Goal: Use online tool/utility: Utilize a website feature to perform a specific function

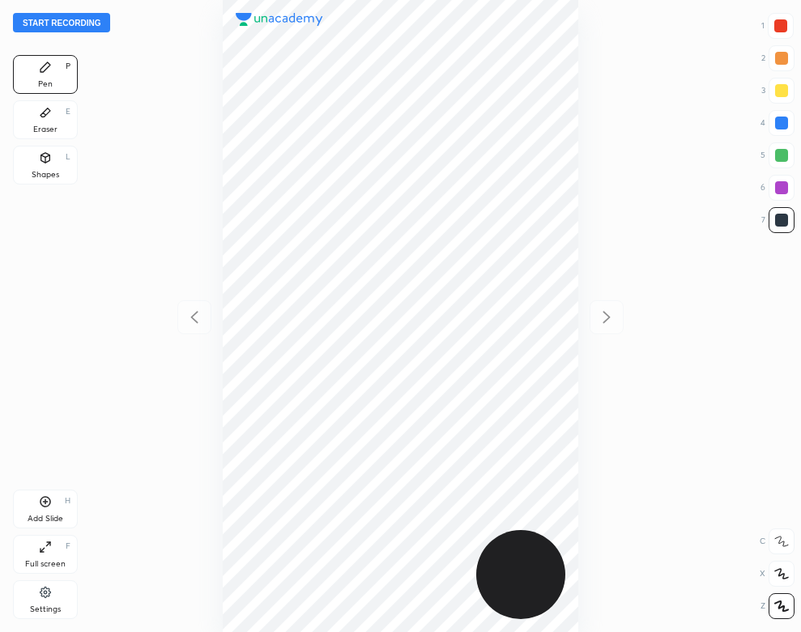
scroll to position [632, 542]
click at [87, 18] on button "Start recording" at bounding box center [61, 22] width 97 height 19
click at [46, 596] on icon at bounding box center [45, 592] width 11 height 11
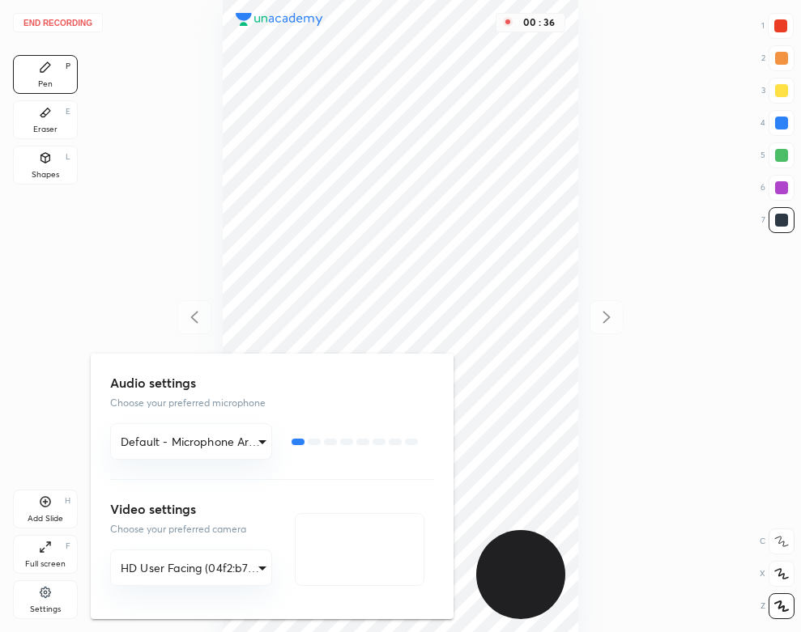
click at [243, 83] on div at bounding box center [400, 316] width 801 height 632
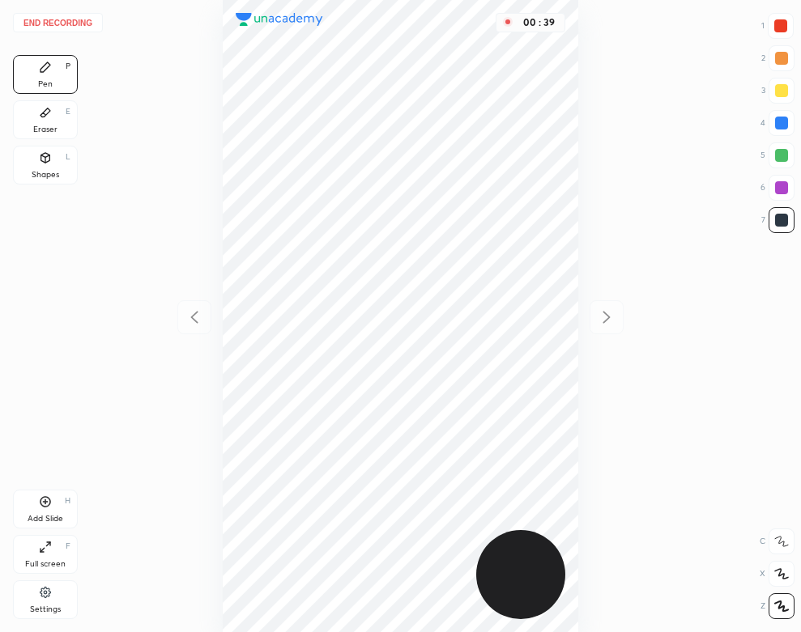
click at [777, 26] on div at bounding box center [780, 25] width 13 height 13
click at [39, 523] on div "Add Slide" at bounding box center [46, 519] width 36 height 8
click at [67, 164] on div "Shapes L" at bounding box center [45, 165] width 65 height 39
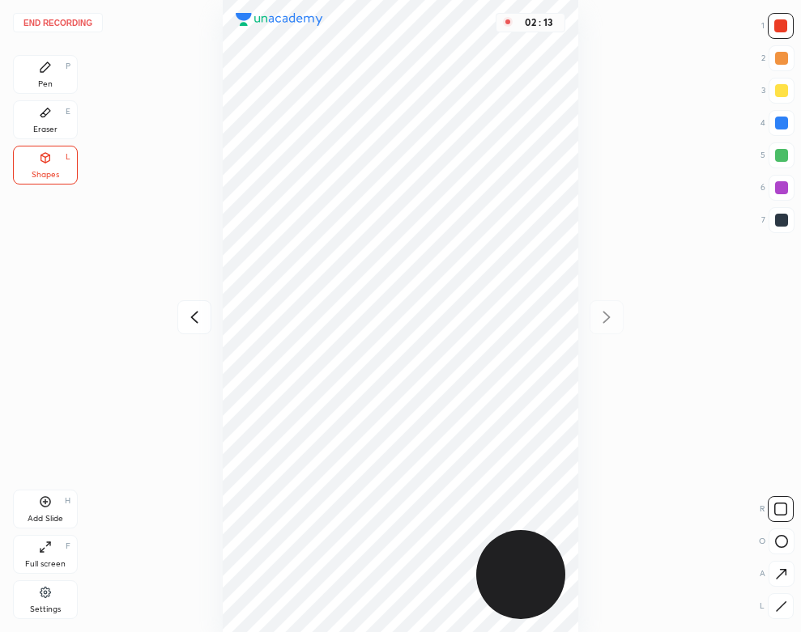
click at [52, 76] on div "Pen P" at bounding box center [45, 74] width 65 height 39
click at [42, 121] on div "Eraser E" at bounding box center [45, 119] width 65 height 39
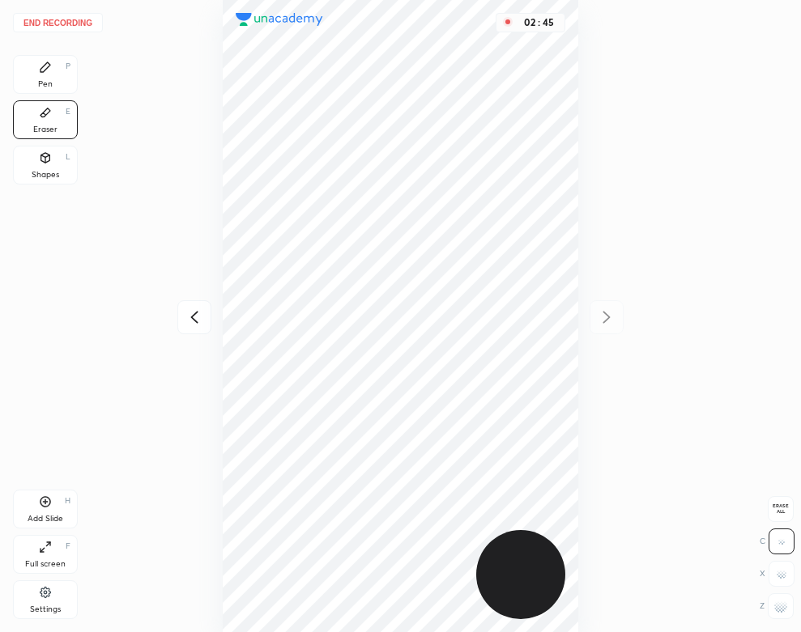
click at [41, 65] on icon at bounding box center [45, 67] width 13 height 13
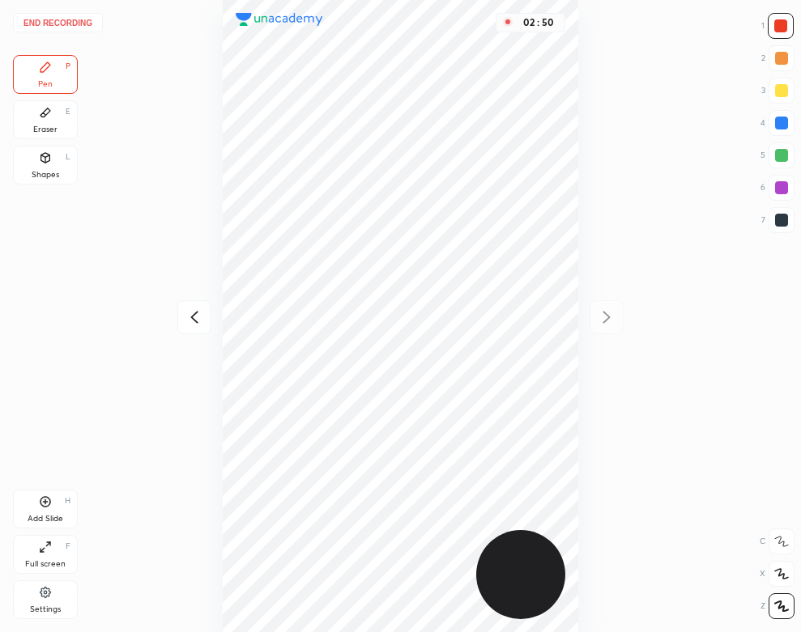
click at [32, 120] on div "Eraser E" at bounding box center [45, 119] width 65 height 39
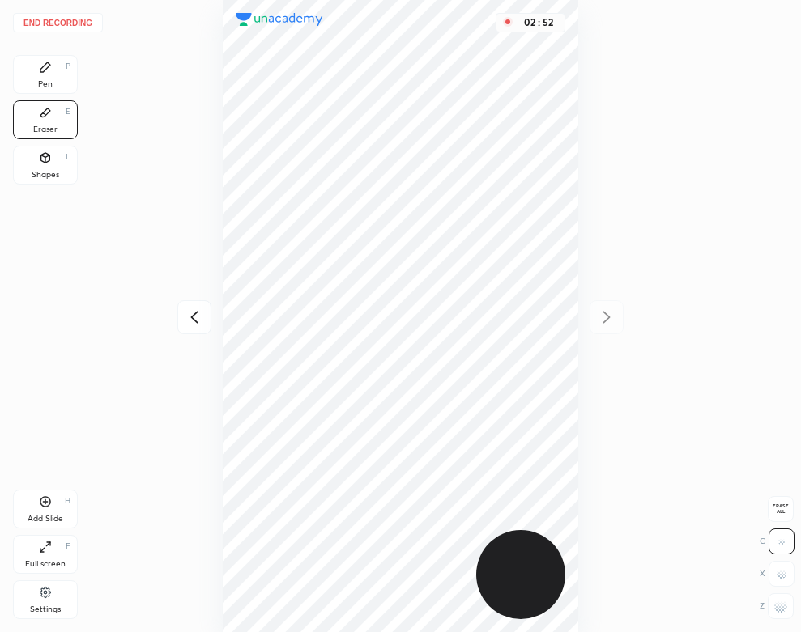
click at [50, 82] on div "Pen" at bounding box center [45, 84] width 15 height 8
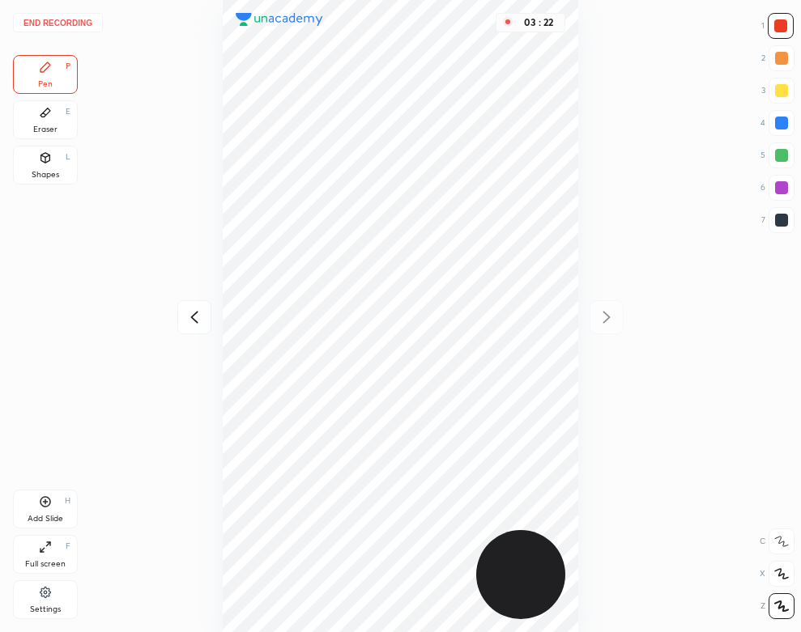
click at [79, 21] on button "End recording" at bounding box center [58, 22] width 90 height 19
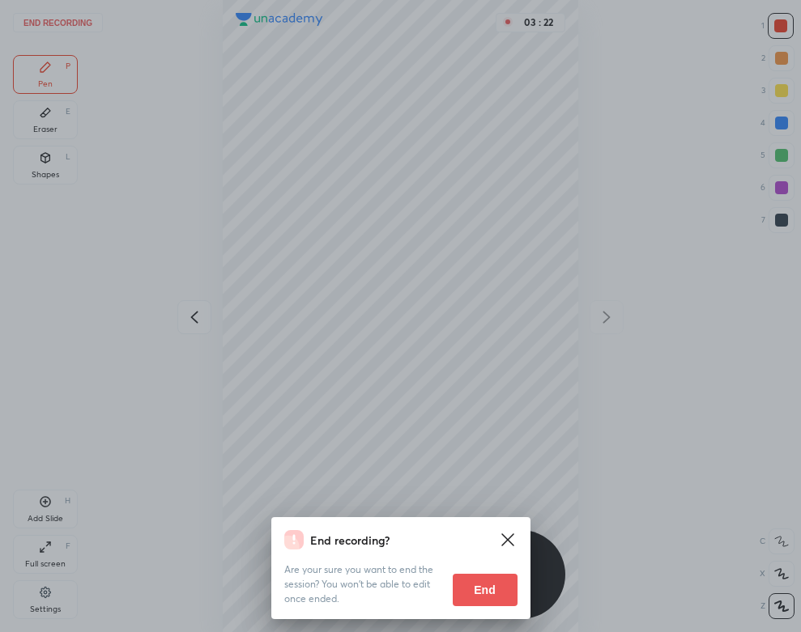
click at [492, 575] on button "End" at bounding box center [485, 590] width 65 height 32
